Goal: Communication & Community: Ask a question

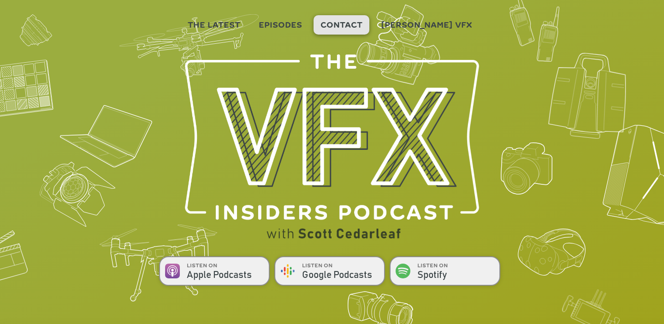
click at [345, 16] on link "Contact" at bounding box center [342, 24] width 56 height 19
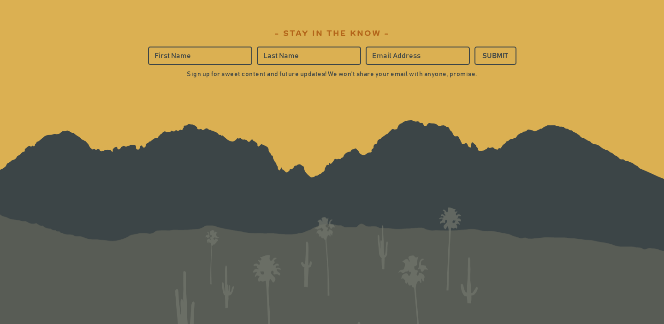
scroll to position [2570, 0]
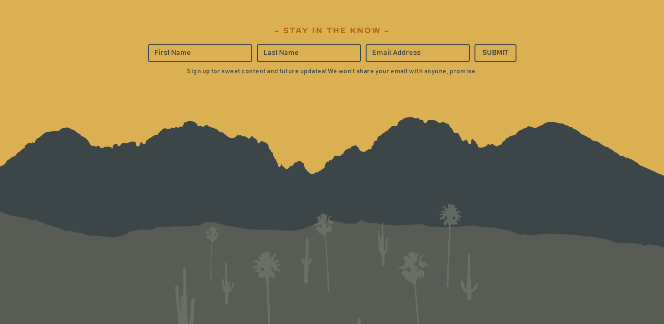
click at [241, 96] on div "- Stay in the know - Submit Sign up for sweet content and future updates! We wo…" at bounding box center [331, 48] width 433 height 138
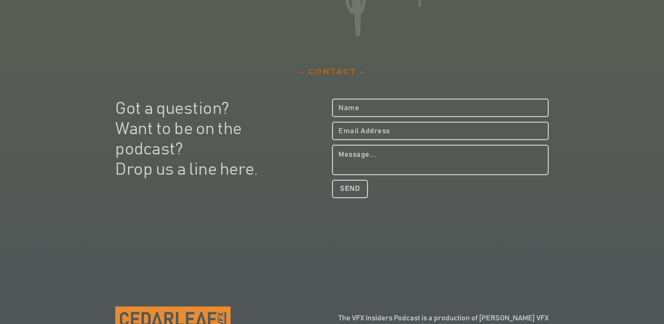
scroll to position [2883, 0]
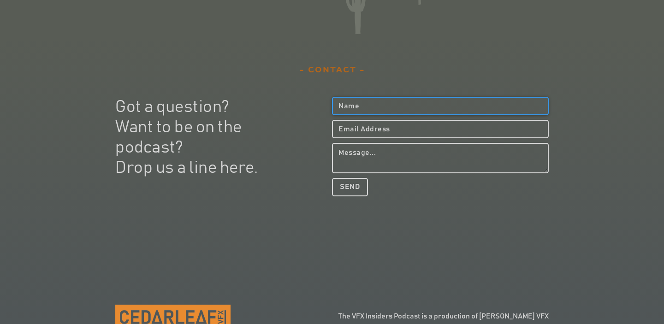
click at [390, 97] on input "Podcast Contact Form" at bounding box center [440, 106] width 217 height 18
type input "[PERSON_NAME]"
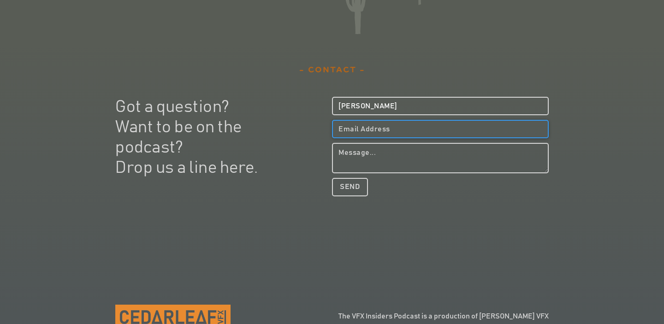
click at [372, 120] on input "Podcast Contact Form" at bounding box center [440, 129] width 217 height 18
type input "[EMAIL_ADDRESS][DOMAIN_NAME]"
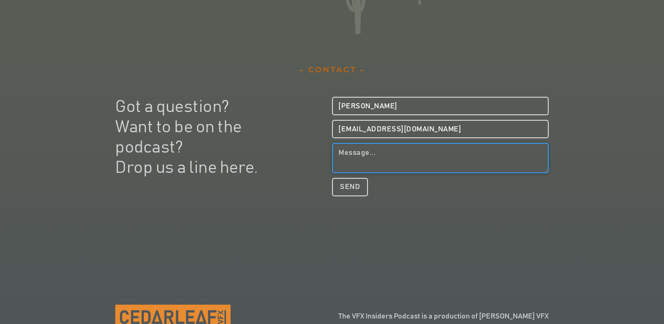
click at [390, 143] on textarea "Podcast Contact Form" at bounding box center [440, 158] width 217 height 30
paste textarea "Hi there I hope you're well! I'm working with [PERSON_NAME] and wondered if you…"
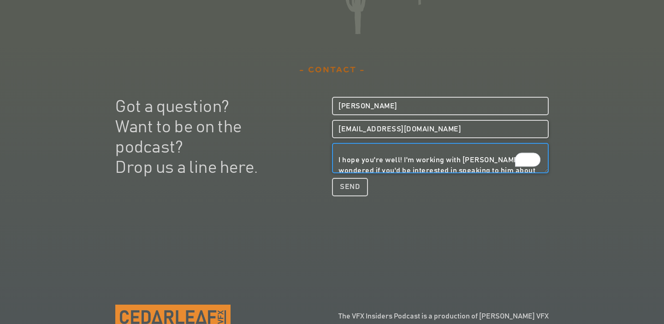
scroll to position [0, 0]
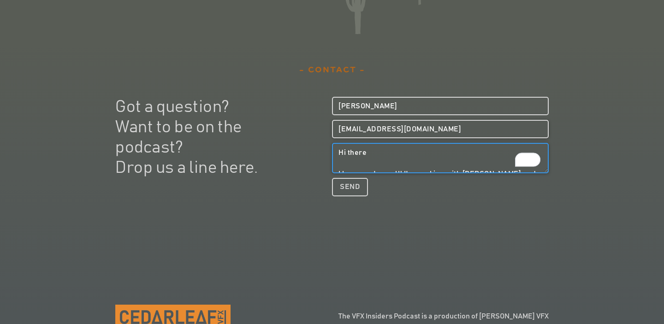
drag, startPoint x: 390, startPoint y: 136, endPoint x: 390, endPoint y: 109, distance: 27.2
click at [390, 109] on form "[PERSON_NAME] [EMAIL_ADDRESS][DOMAIN_NAME] Hi there I hope you're well! I'm wor…" at bounding box center [440, 147] width 217 height 100
type textarea "Hi there I hope you're well! I'm working with [PERSON_NAME] and wondered if you…"
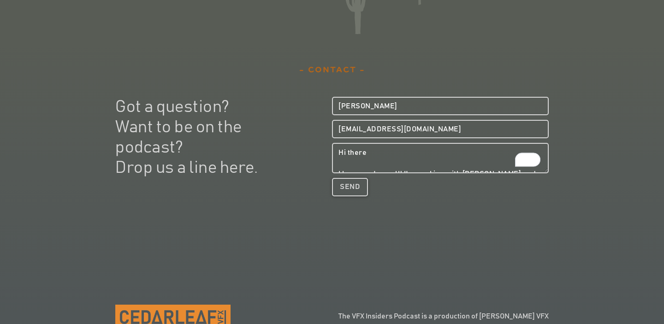
click at [349, 178] on input "Send" at bounding box center [350, 187] width 36 height 18
type input "Please wait..."
